Goal: Check status: Check status

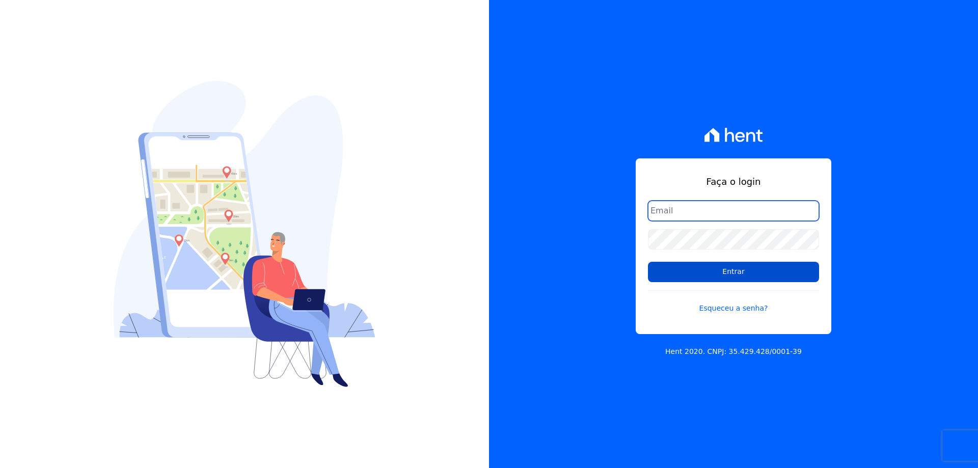
type input "financeiro@gedecon.com.br"
click at [713, 275] on input "Entrar" at bounding box center [733, 272] width 171 height 20
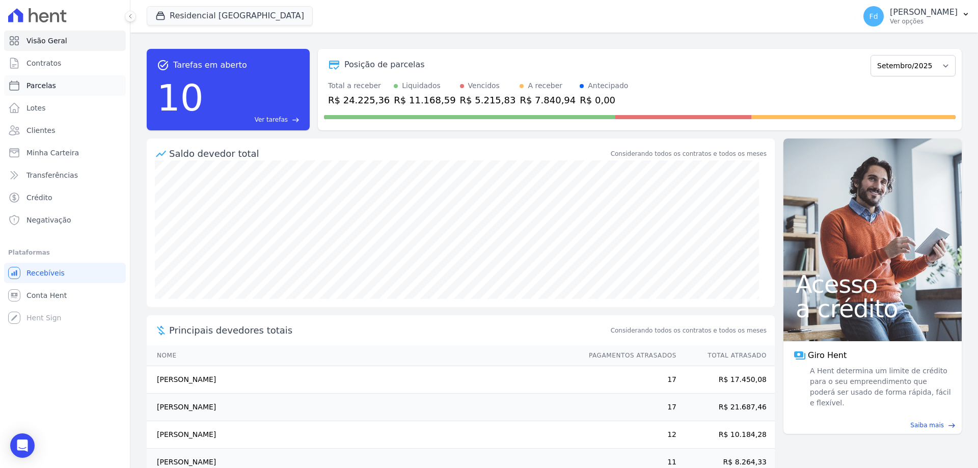
click at [44, 83] on span "Parcelas" at bounding box center [41, 86] width 30 height 10
select select
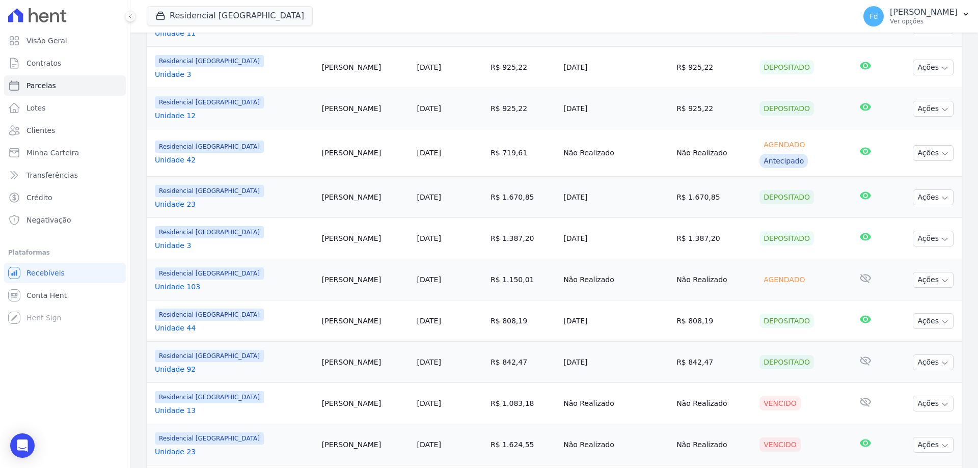
scroll to position [357, 0]
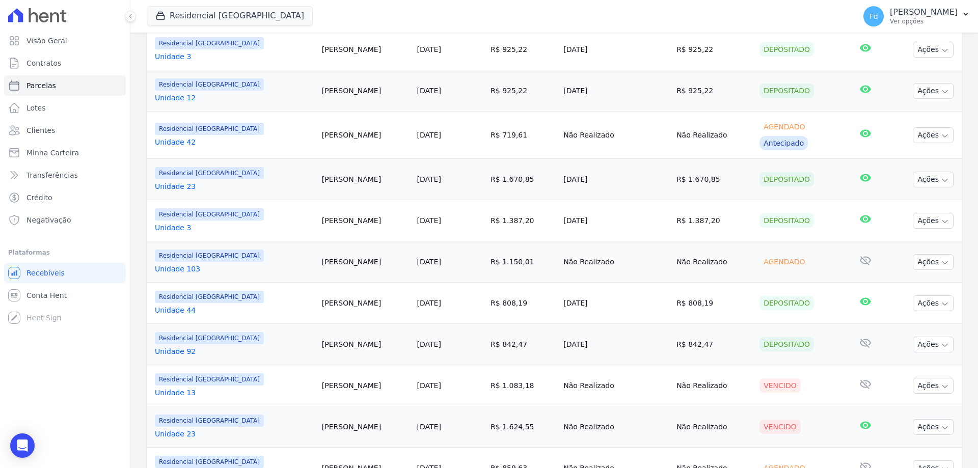
click at [180, 139] on link "Unidade 42" at bounding box center [234, 142] width 159 height 10
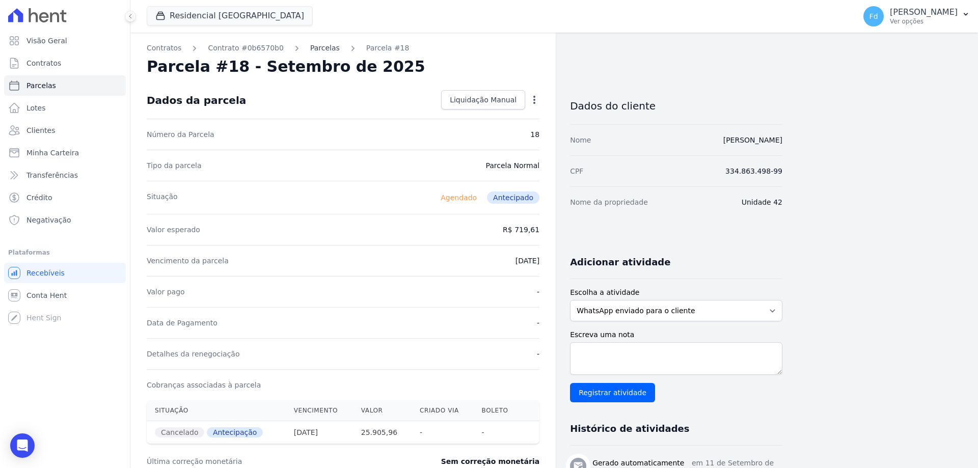
click at [315, 44] on link "Parcelas" at bounding box center [325, 48] width 30 height 11
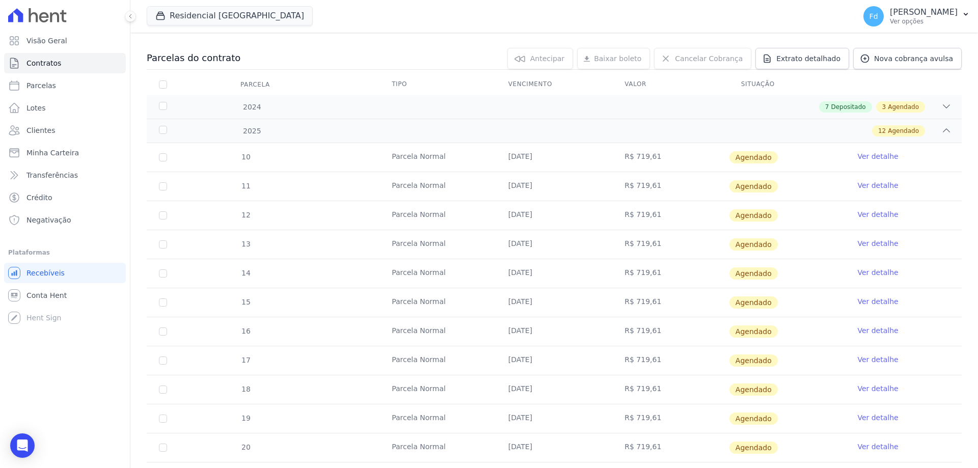
scroll to position [95, 0]
click at [474, 137] on div "2025 12 Agendado" at bounding box center [554, 131] width 815 height 24
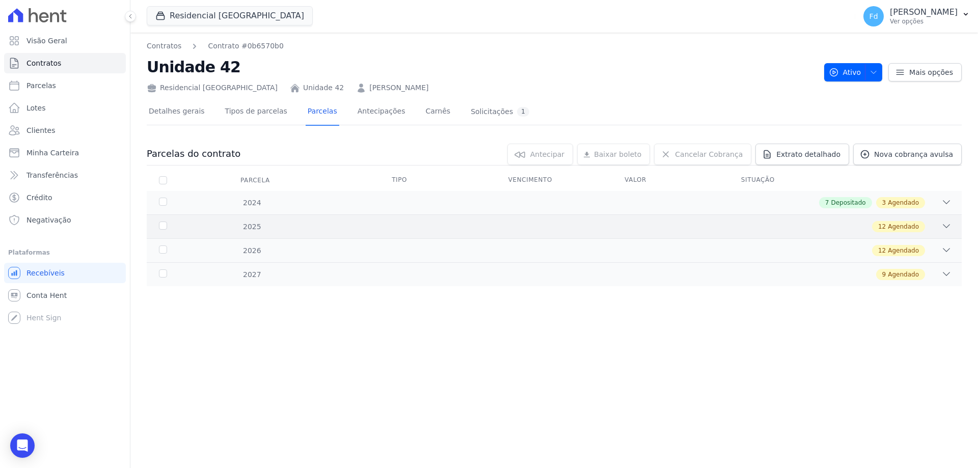
click at [861, 227] on div "12 Agendado" at bounding box center [594, 226] width 715 height 11
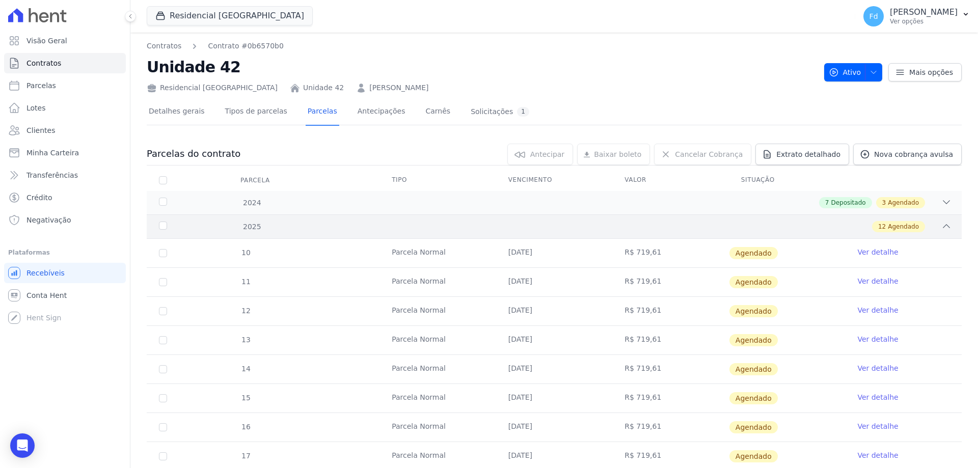
click at [535, 218] on div "2025 12 Agendado" at bounding box center [554, 227] width 815 height 24
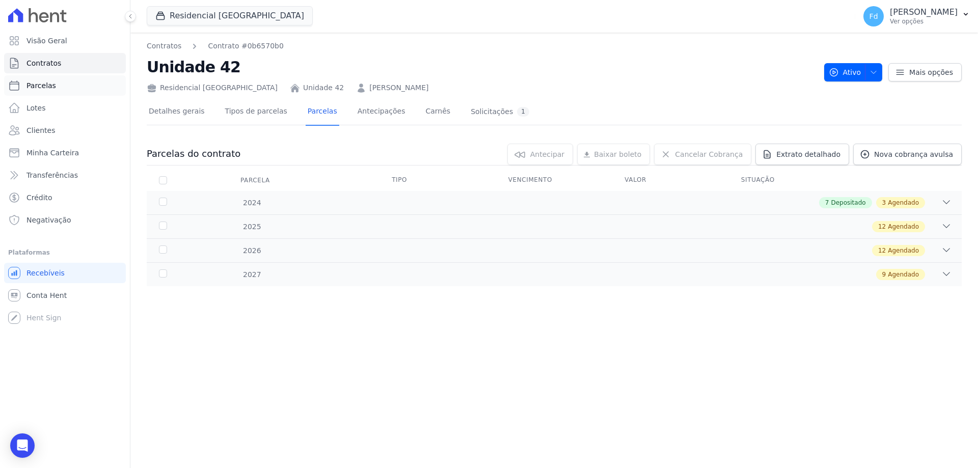
click at [59, 88] on link "Parcelas" at bounding box center [65, 85] width 122 height 20
select select
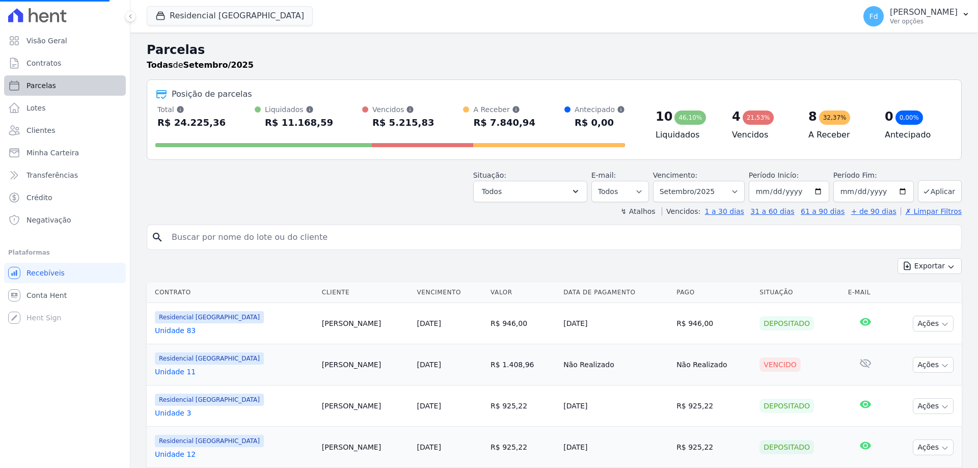
select select
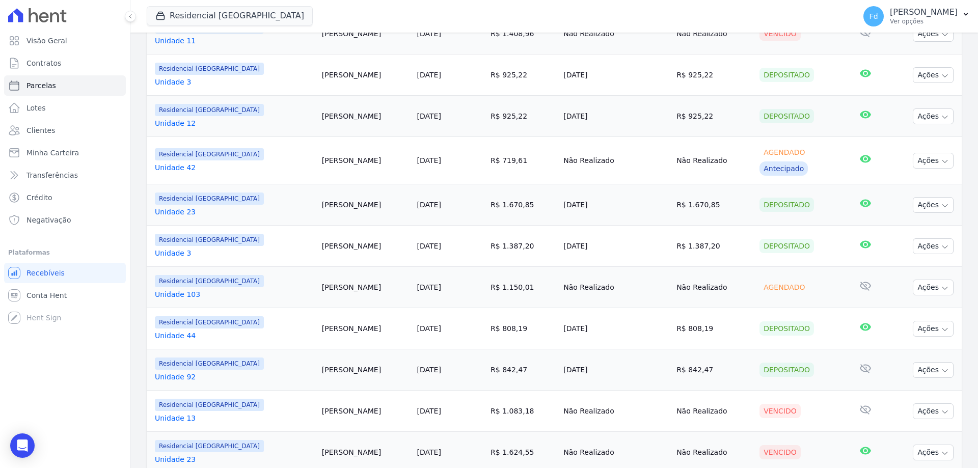
scroll to position [306, 0]
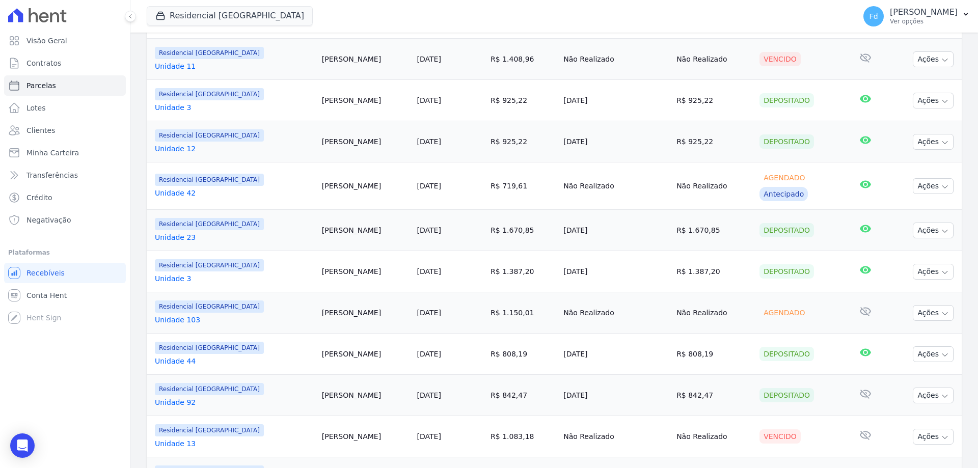
click at [179, 193] on link "Unidade 42" at bounding box center [234, 193] width 159 height 10
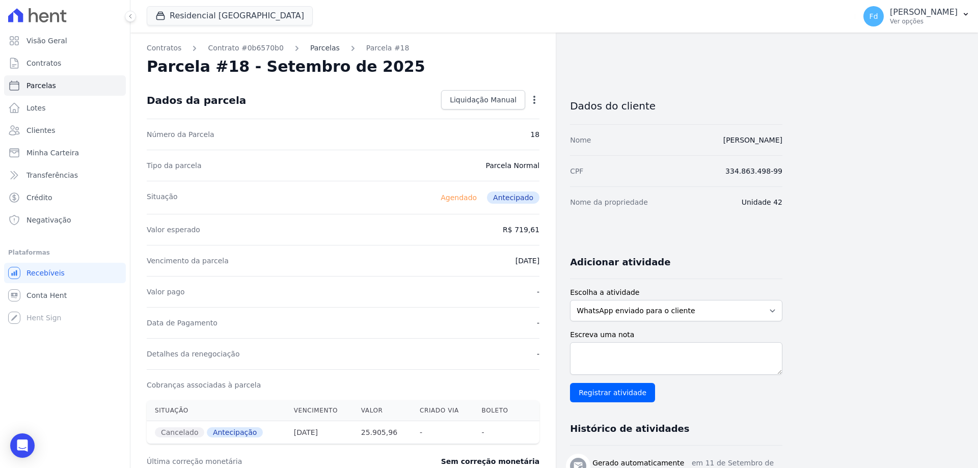
click at [311, 48] on link "Parcelas" at bounding box center [325, 48] width 30 height 11
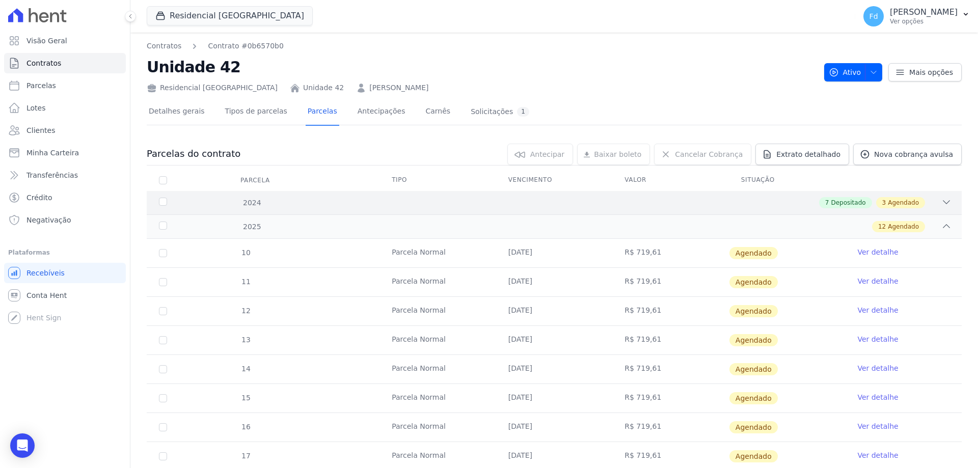
click at [833, 204] on span "Depositado" at bounding box center [848, 202] width 35 height 9
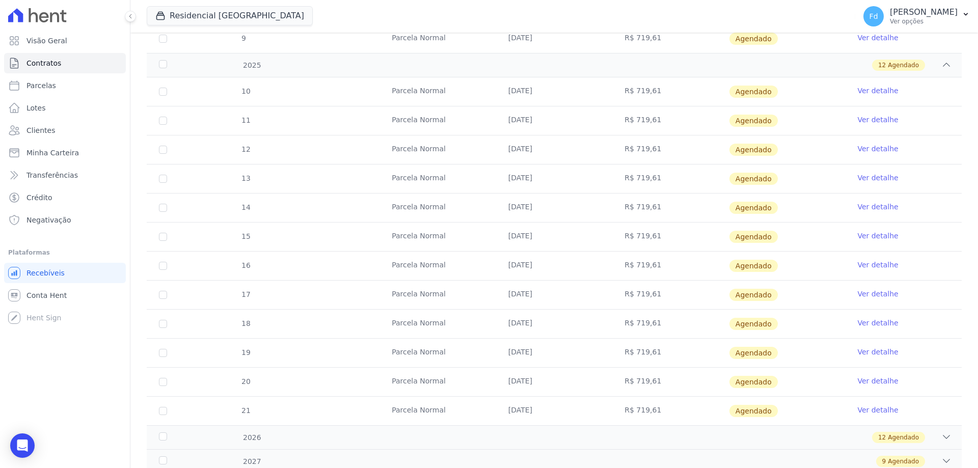
scroll to position [488, 0]
